Goal: Task Accomplishment & Management: Manage account settings

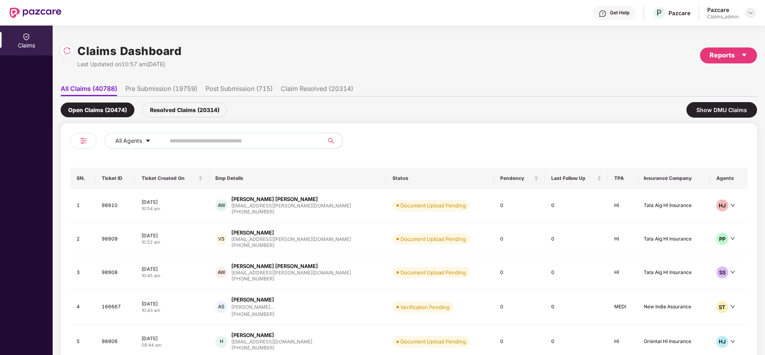
click at [754, 14] on div at bounding box center [751, 13] width 10 height 10
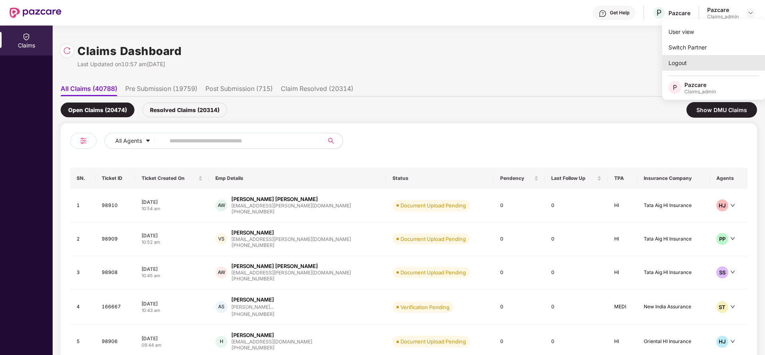
click at [700, 64] on div "Logout" at bounding box center [714, 63] width 104 height 16
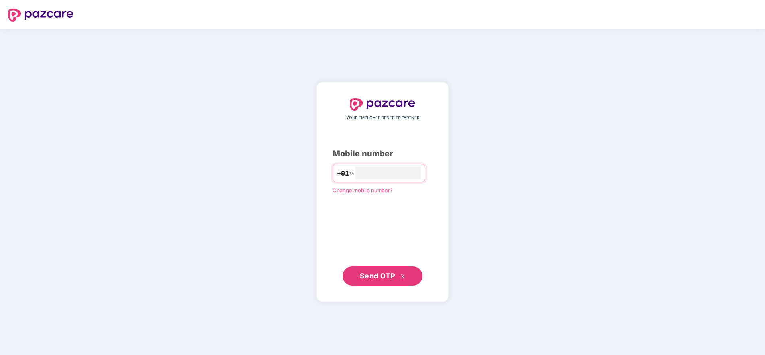
type input "**********"
click at [399, 283] on button "Send OTP" at bounding box center [383, 275] width 80 height 19
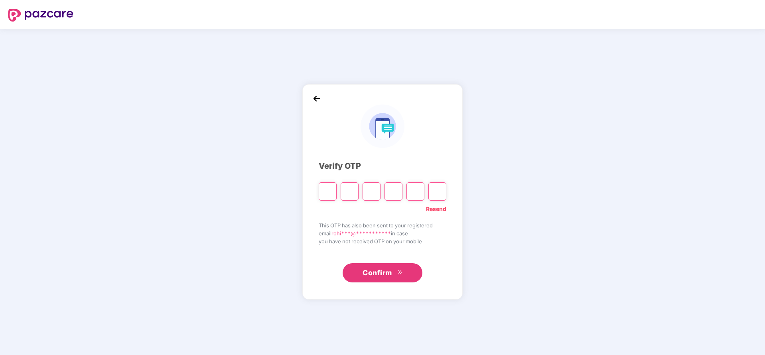
paste input "*"
type input "*"
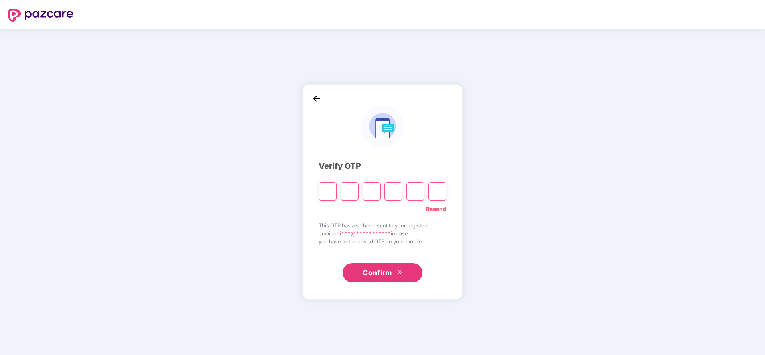
type input "*"
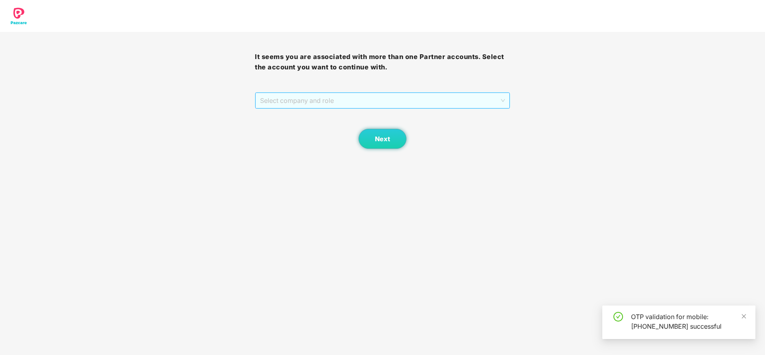
click at [340, 93] on span "Select company and role" at bounding box center [382, 100] width 245 height 15
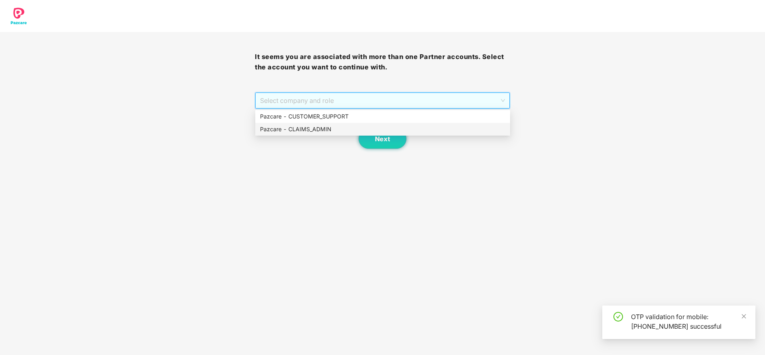
click at [317, 131] on div "Pazcare - CLAIMS_ADMIN" at bounding box center [382, 129] width 245 height 9
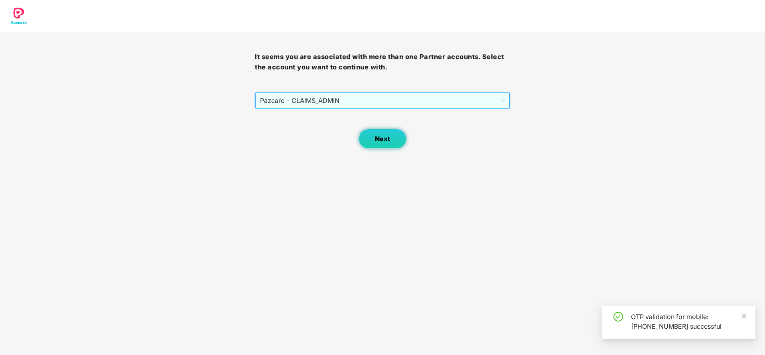
click at [390, 135] on button "Next" at bounding box center [383, 139] width 48 height 20
